Goal: Transaction & Acquisition: Purchase product/service

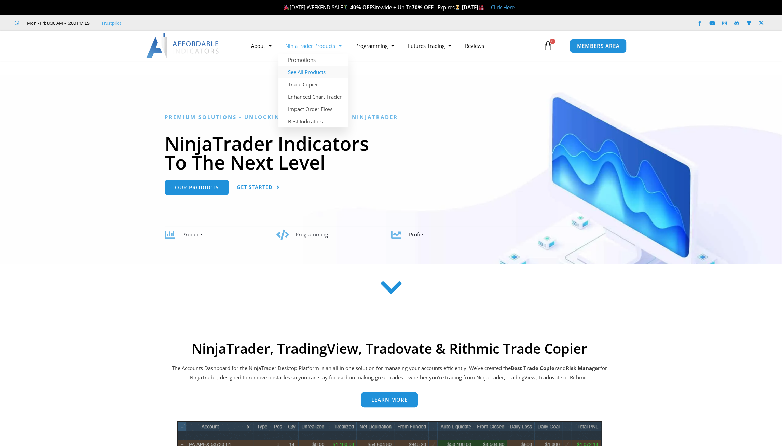
click at [325, 73] on link "See All Products" at bounding box center [313, 72] width 70 height 12
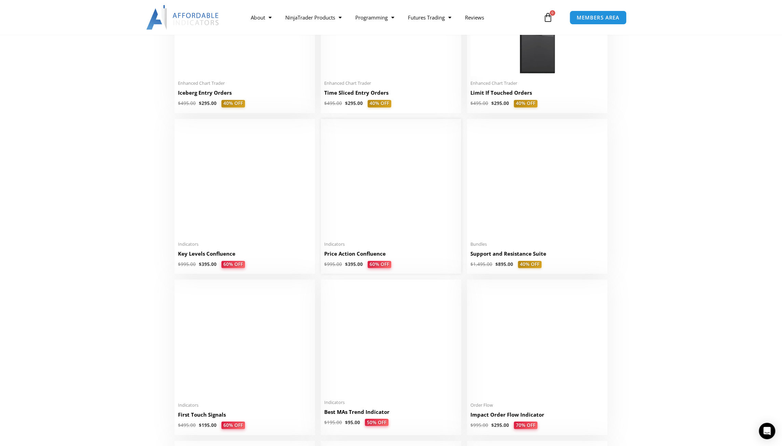
scroll to position [820, 0]
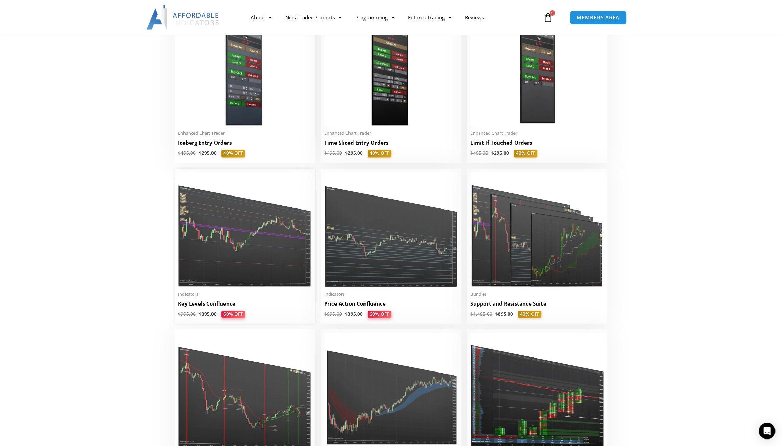
drag, startPoint x: 263, startPoint y: 260, endPoint x: 249, endPoint y: 264, distance: 14.7
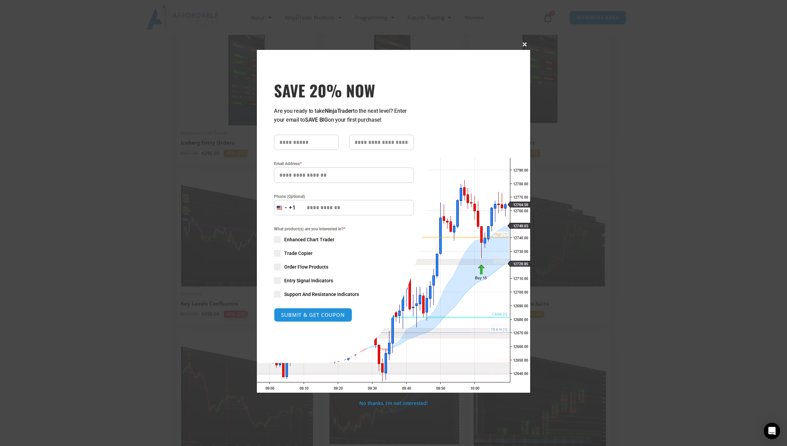
drag, startPoint x: 526, startPoint y: 46, endPoint x: 511, endPoint y: 71, distance: 29.5
click at [526, 46] on span at bounding box center [524, 44] width 11 height 4
